Goal: Transaction & Acquisition: Subscribe to service/newsletter

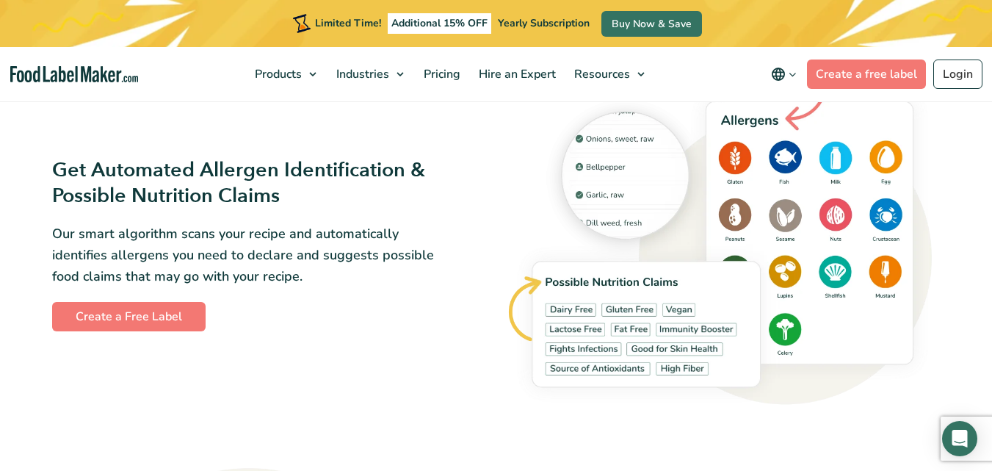
scroll to position [1469, 0]
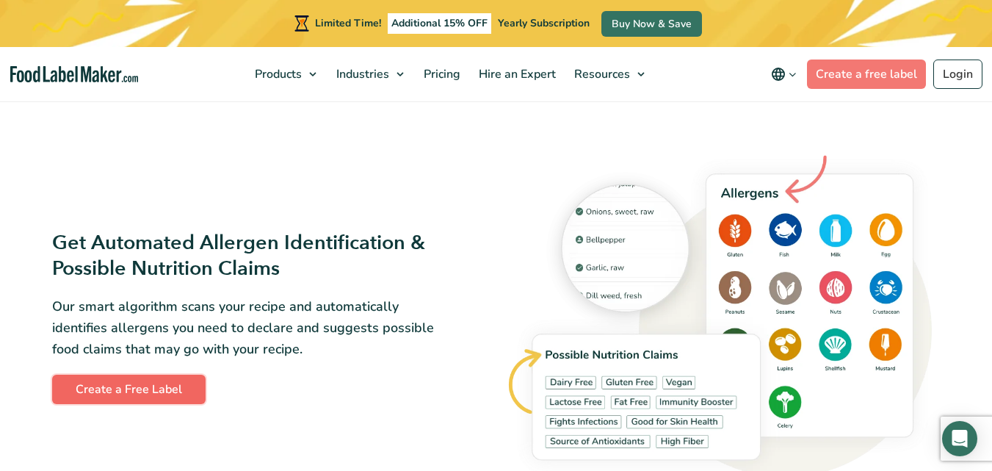
drag, startPoint x: 142, startPoint y: 391, endPoint x: 150, endPoint y: 386, distance: 8.6
click at [142, 391] on link "Create a Free Label" at bounding box center [128, 389] width 153 height 29
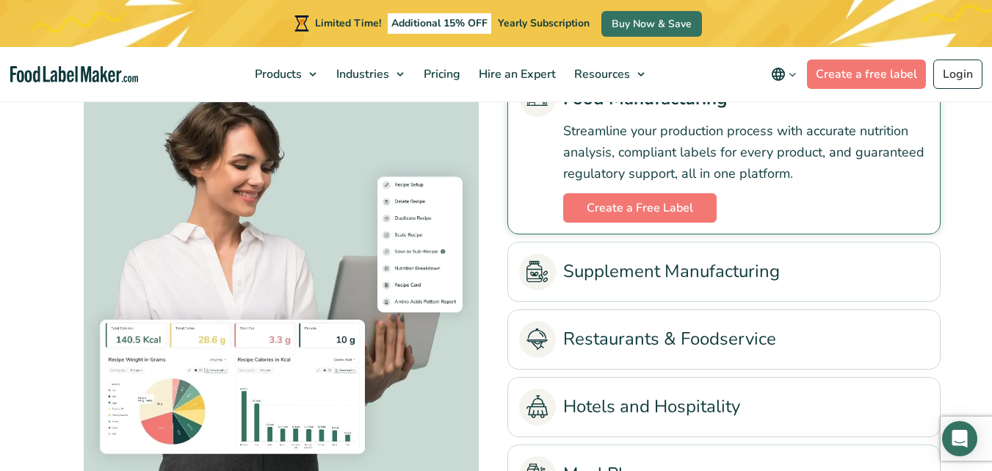
scroll to position [3373, 0]
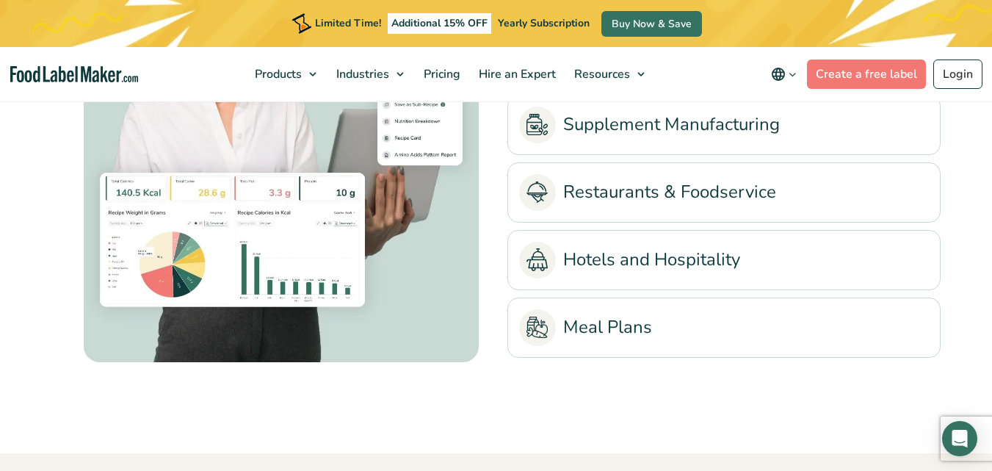
click at [767, 126] on link "Supplement Manufacturing" at bounding box center [724, 124] width 410 height 37
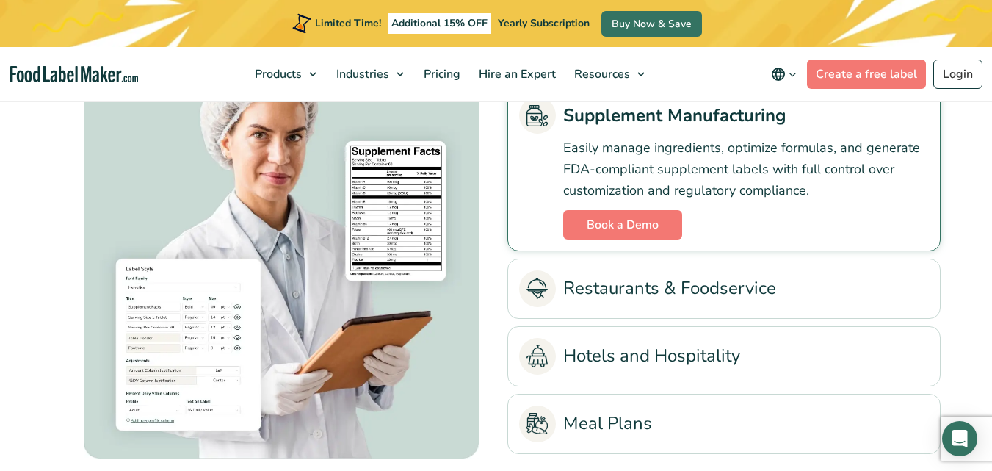
scroll to position [3226, 0]
